Goal: Information Seeking & Learning: Learn about a topic

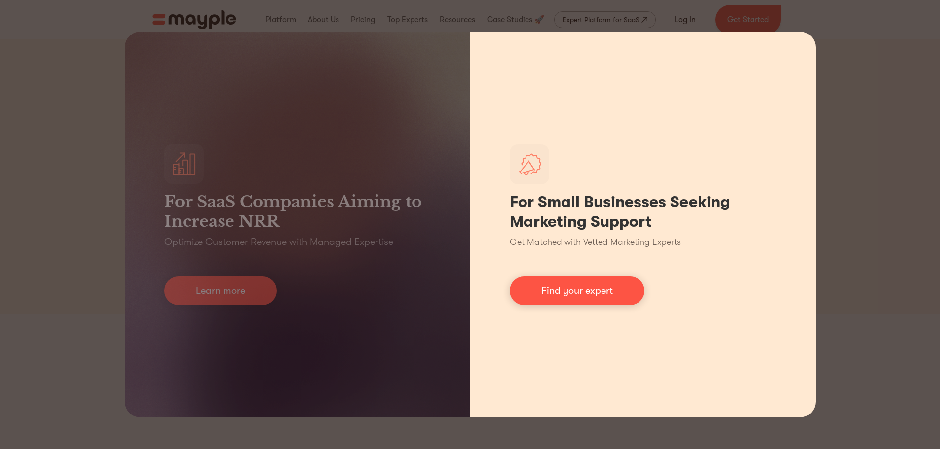
drag, startPoint x: 0, startPoint y: 0, endPoint x: 775, endPoint y: 47, distance: 776.9
click at [800, 42] on div "For Small Businesses Seeking Marketing Support Get Matched with Vetted Marketin…" at bounding box center [642, 225] width 345 height 386
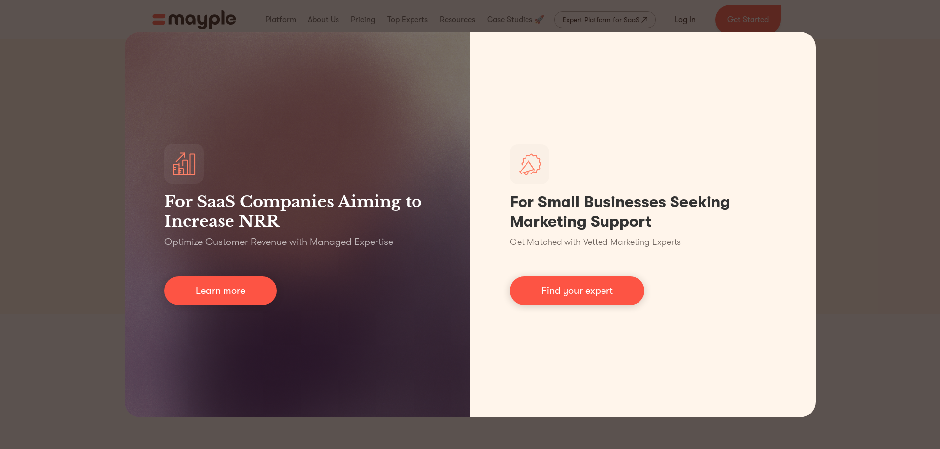
click at [884, 123] on div "For SaaS Companies Aiming to Increase NRR Optimize Customer Revenue with Manage…" at bounding box center [470, 224] width 940 height 449
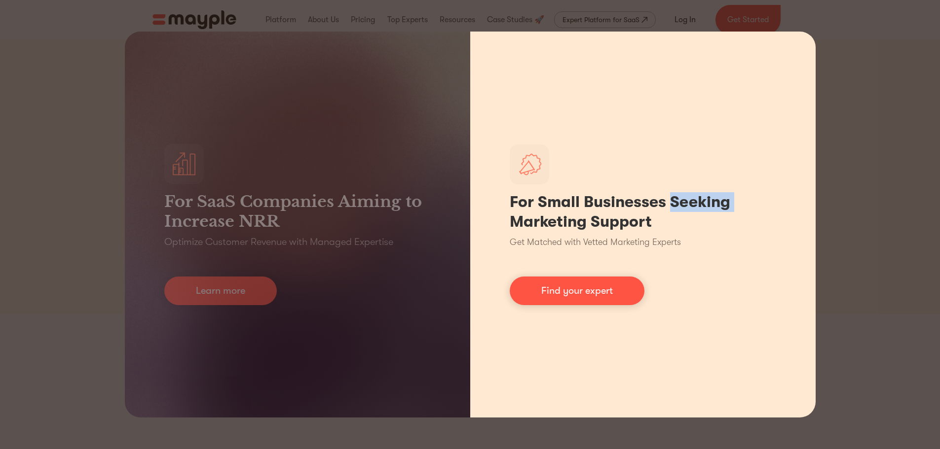
click at [799, 65] on div "For Small Businesses Seeking Marketing Support Get Matched with Vetted Marketin…" at bounding box center [642, 225] width 345 height 386
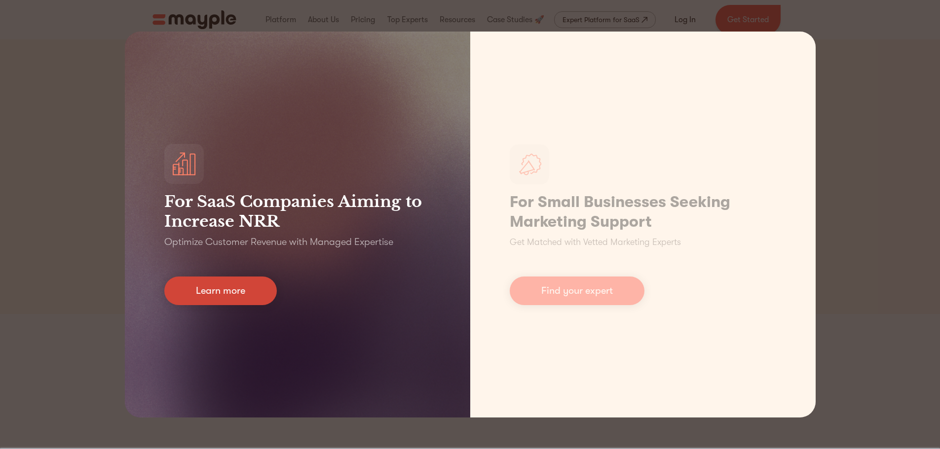
click at [207, 293] on link "Learn more" at bounding box center [220, 291] width 112 height 29
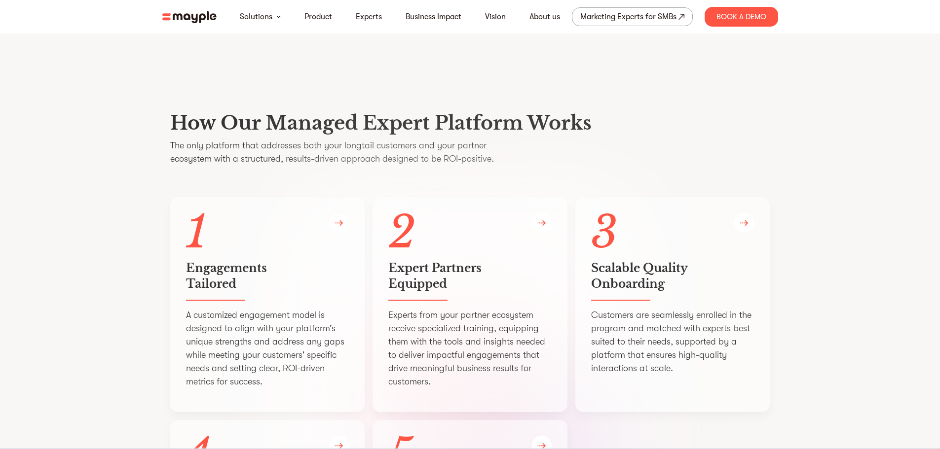
scroll to position [1776, 0]
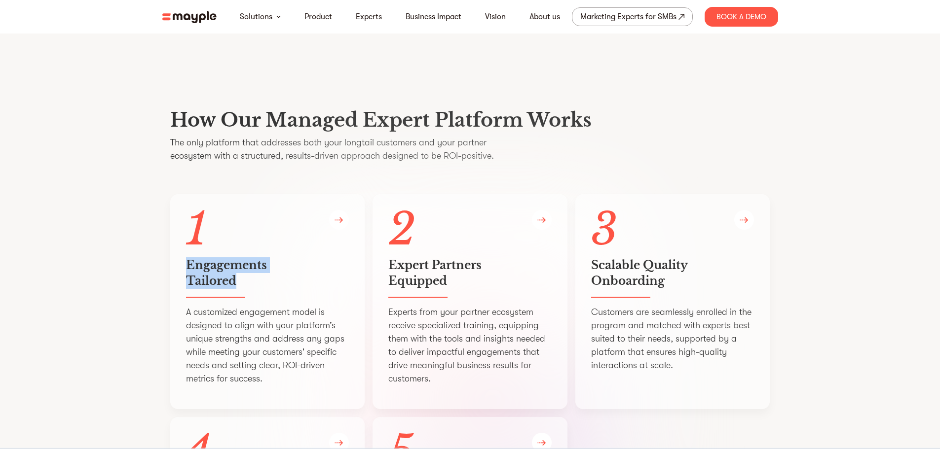
drag, startPoint x: 188, startPoint y: 290, endPoint x: 241, endPoint y: 313, distance: 57.9
click at [241, 289] on h5 "Engagements   Tailored" at bounding box center [267, 273] width 163 height 32
drag, startPoint x: 390, startPoint y: 290, endPoint x: 457, endPoint y: 321, distance: 74.1
click at [457, 321] on div "2 Expert Partners   Equipped Experts from your partner ecosystem receive specia…" at bounding box center [469, 301] width 195 height 215
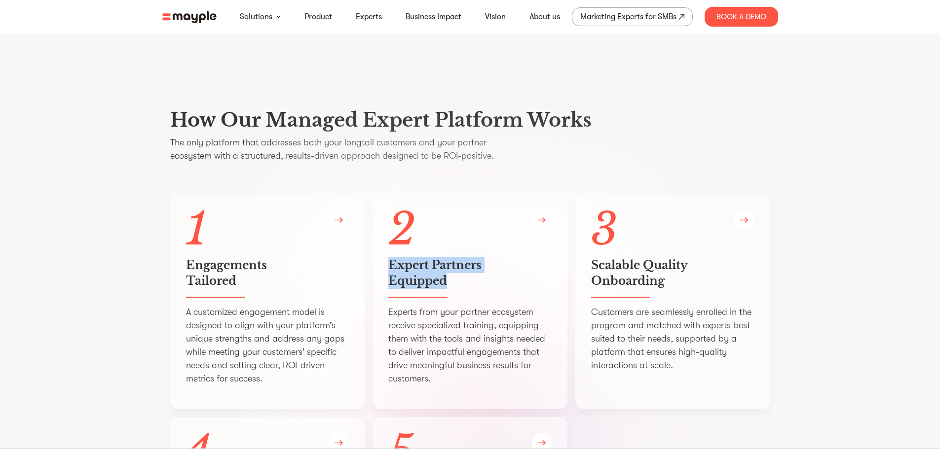
click at [441, 289] on h5 "Expert Partners   Equipped" at bounding box center [469, 273] width 163 height 32
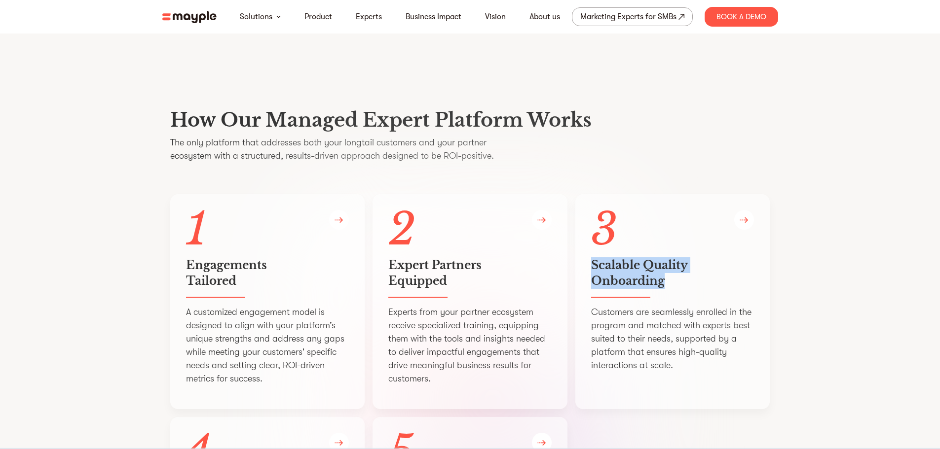
drag, startPoint x: 594, startPoint y: 290, endPoint x: 675, endPoint y: 308, distance: 82.8
click at [675, 289] on h5 "Scalable Quality Onboarding" at bounding box center [672, 273] width 163 height 32
click at [641, 289] on h5 "Scalable Quality Onboarding" at bounding box center [672, 273] width 163 height 32
click at [336, 223] on img at bounding box center [338, 220] width 9 height 6
